Goal: Navigation & Orientation: Find specific page/section

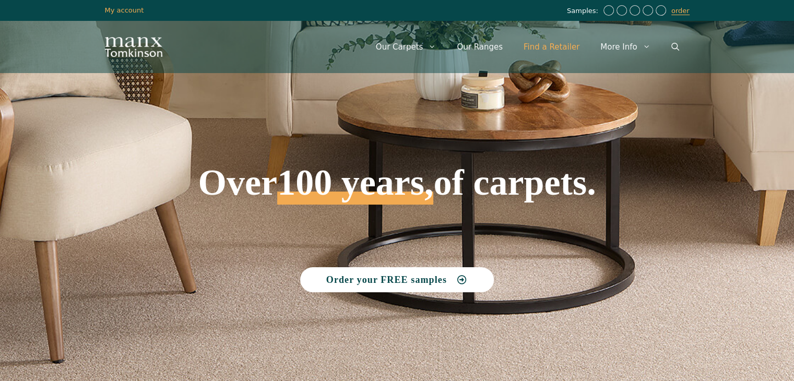
click at [553, 45] on link "Find a Retailer" at bounding box center [551, 46] width 77 height 31
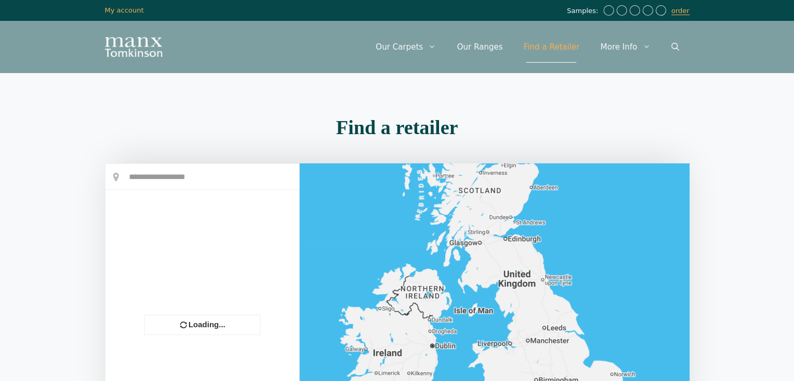
click at [186, 172] on div at bounding box center [203, 315] width 194 height 302
click at [194, 178] on input "text" at bounding box center [203, 177] width 194 height 26
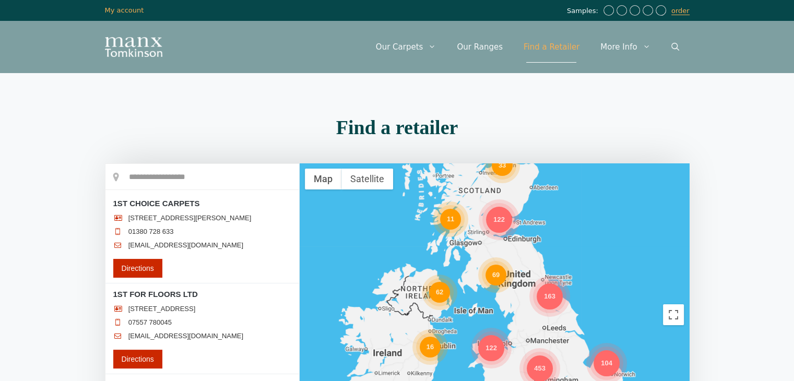
click at [160, 172] on input "text" at bounding box center [203, 177] width 194 height 26
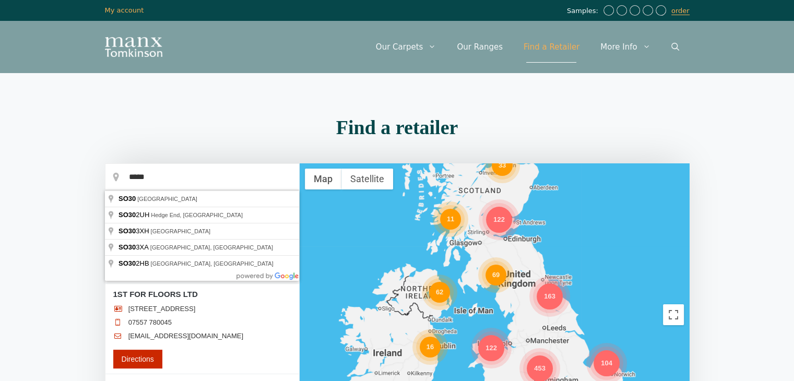
type input "**********"
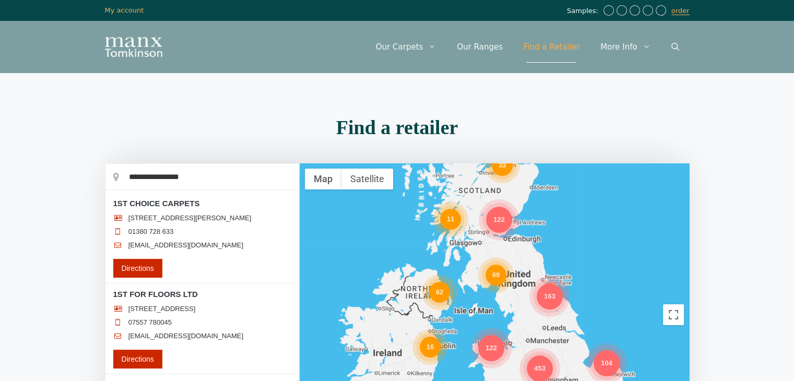
click at [212, 22] on div "Menu Menu Our Carpets View All Colours Black Carpet Blue Carpet Bold Colour Bro…" at bounding box center [397, 47] width 627 height 52
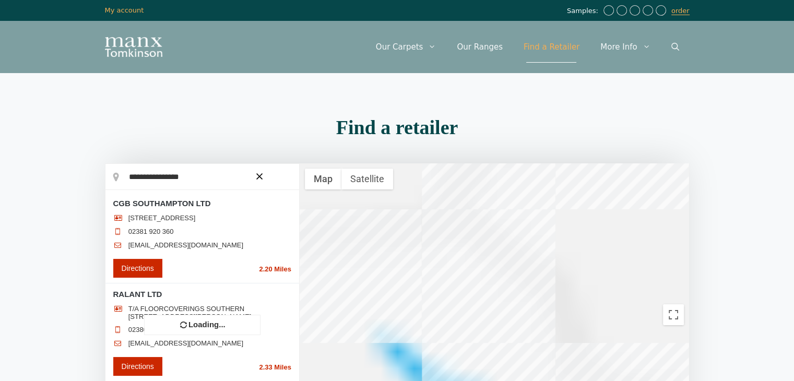
scroll to position [52, 0]
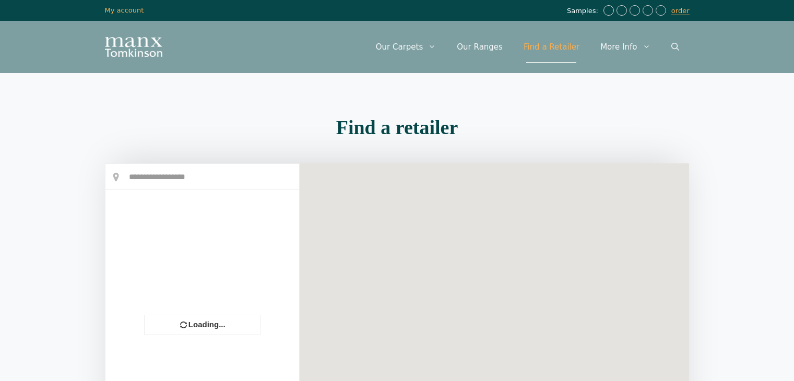
scroll to position [52, 0]
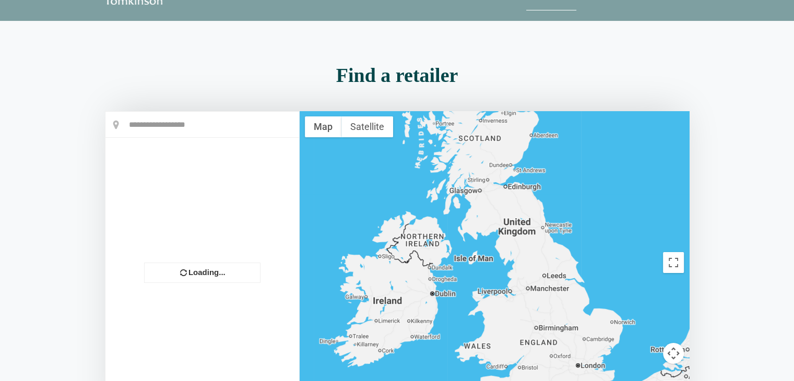
click at [192, 74] on h2 "Find a retailer" at bounding box center [397, 75] width 585 height 20
